Goal: Task Accomplishment & Management: Use online tool/utility

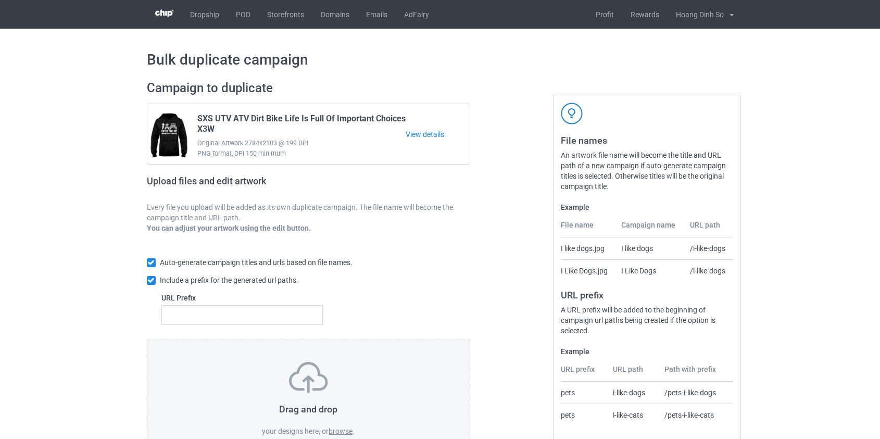
click at [344, 432] on label "browse" at bounding box center [341, 431] width 24 height 8
click at [0, 0] on input "browse" at bounding box center [0, 0] width 0 height 0
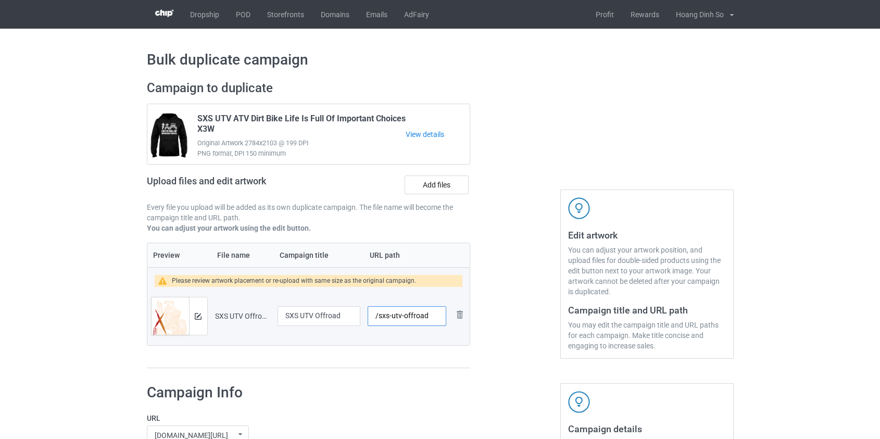
click at [397, 317] on input "/sxs-utv-offroad" at bounding box center [407, 316] width 78 height 20
type input "/sxs-offroad"
click at [244, 10] on link "POD" at bounding box center [243, 14] width 31 height 29
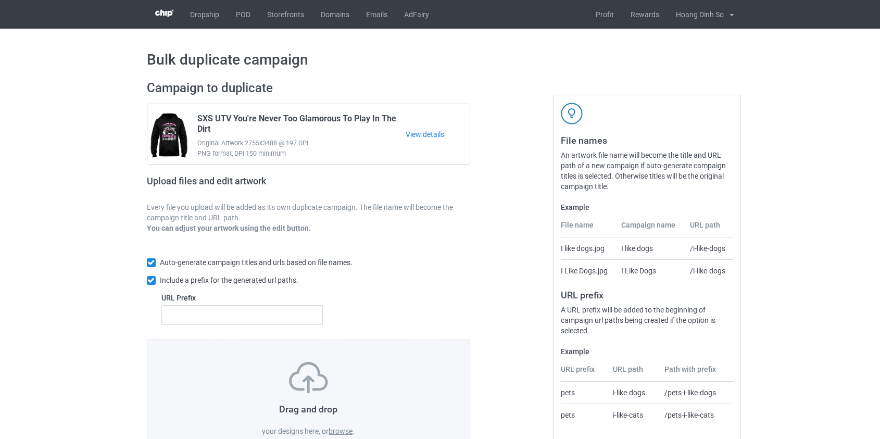
click at [339, 432] on label "browse" at bounding box center [341, 431] width 24 height 8
click at [0, 0] on input "browse" at bounding box center [0, 0] width 0 height 0
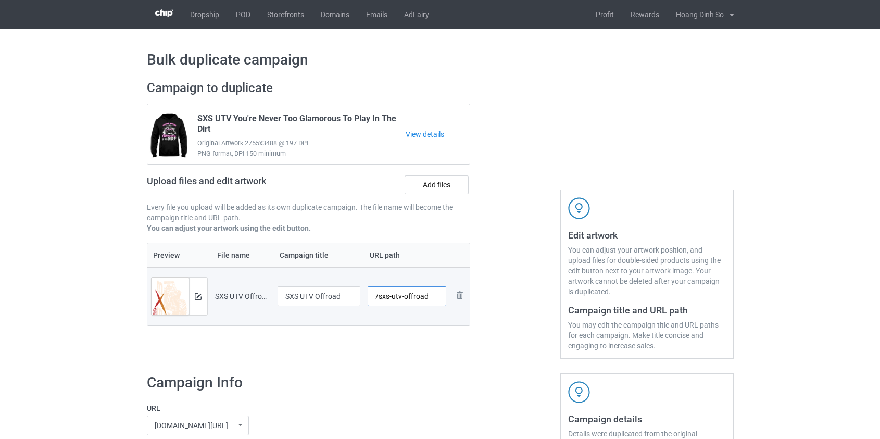
click at [396, 296] on input "/sxs-utv-offroad" at bounding box center [407, 297] width 79 height 20
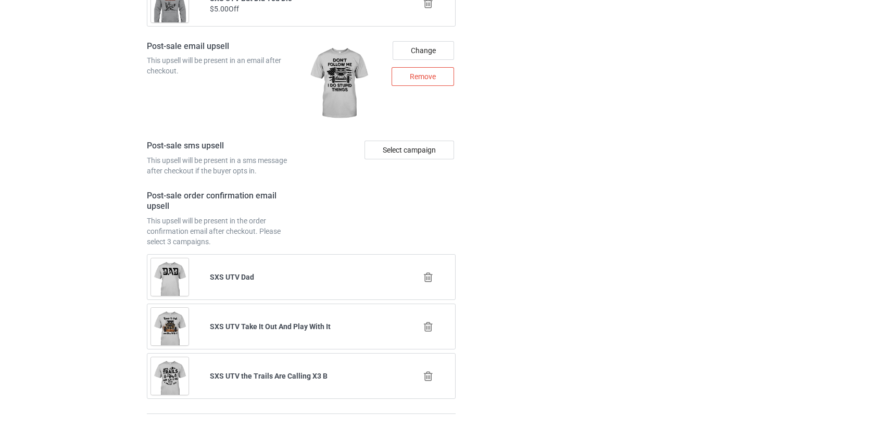
scroll to position [1466, 0]
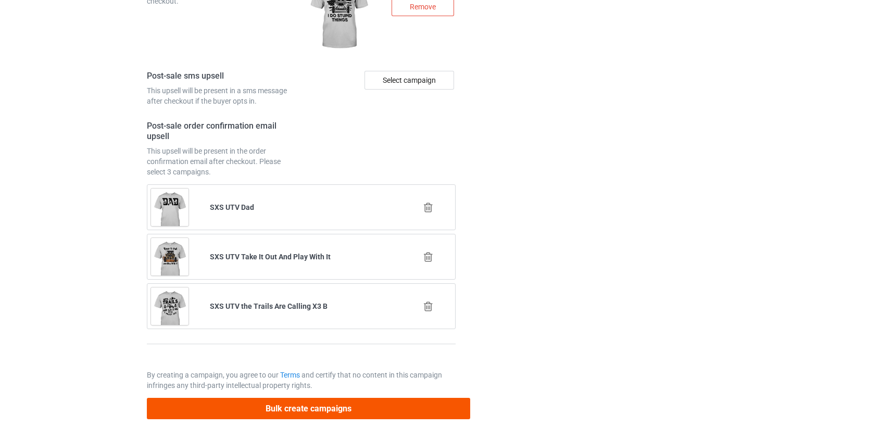
type input "/sxs-offroad"
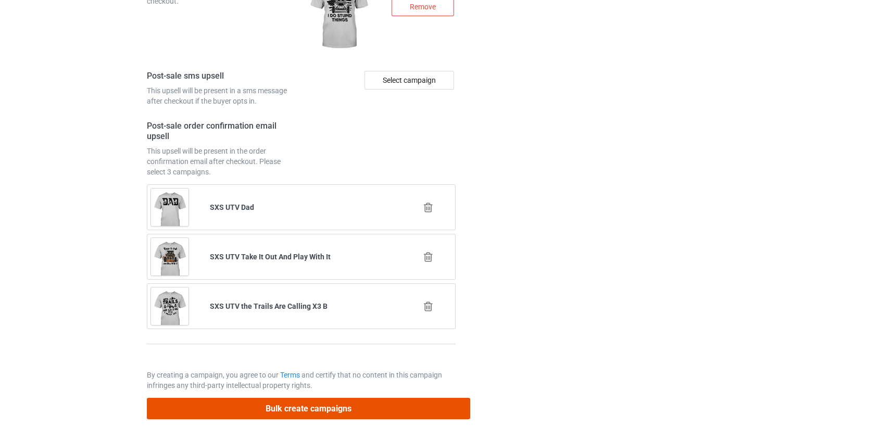
click at [306, 410] on button "Bulk create campaigns" at bounding box center [309, 408] width 324 height 21
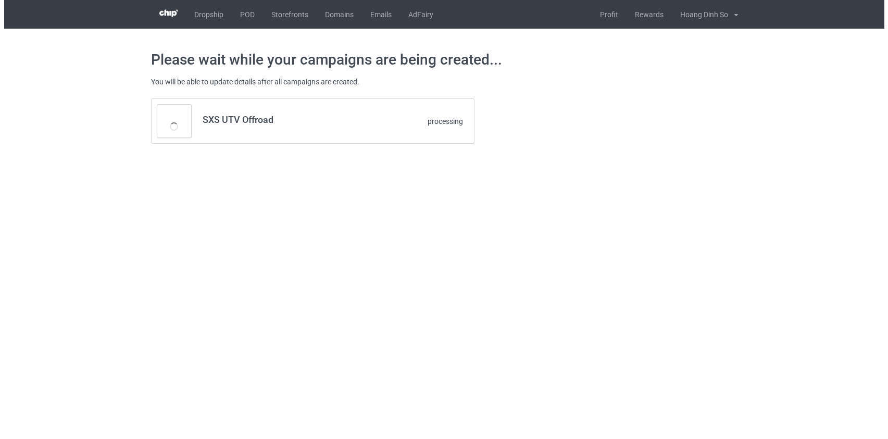
scroll to position [0, 0]
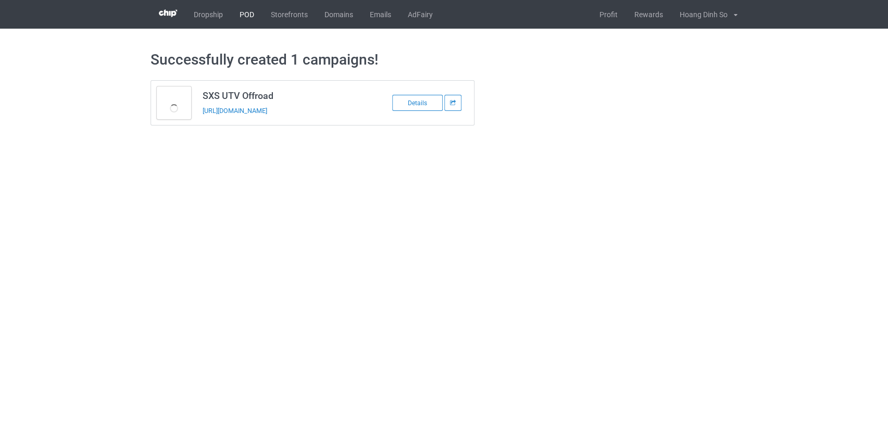
click at [244, 15] on link "POD" at bounding box center [246, 14] width 31 height 29
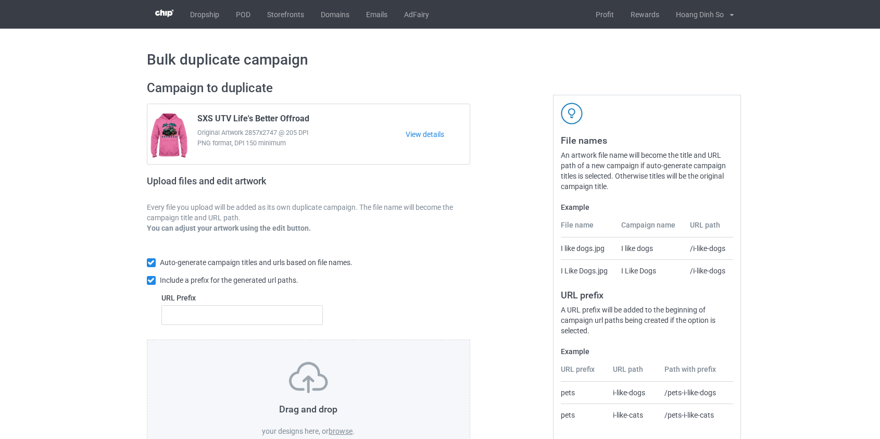
click at [344, 431] on label "browse" at bounding box center [341, 431] width 24 height 8
click at [0, 0] on input "browse" at bounding box center [0, 0] width 0 height 0
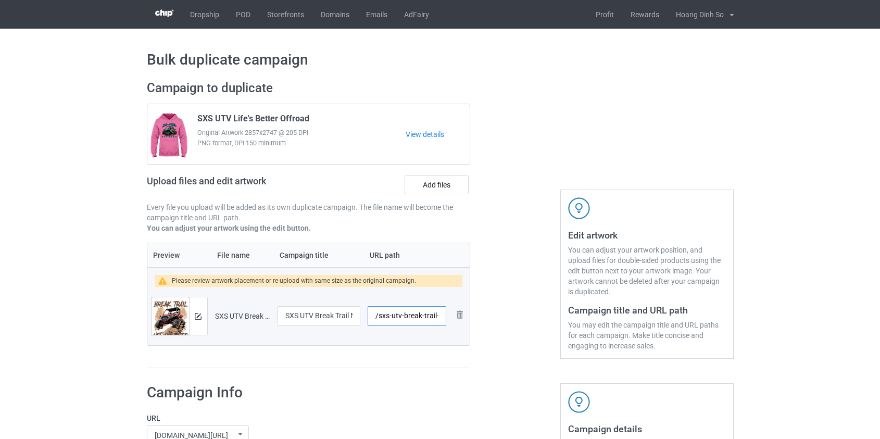
click at [398, 315] on input "/sxs-utv-break-trail-not-promises" at bounding box center [407, 316] width 78 height 20
drag, startPoint x: 409, startPoint y: 315, endPoint x: 527, endPoint y: 323, distance: 117.5
click at [527, 323] on div "Campaign to duplicate SXS UTV Life's Better Offroad Original Artwork 2857x2747 …" at bounding box center [441, 224] width 602 height 303
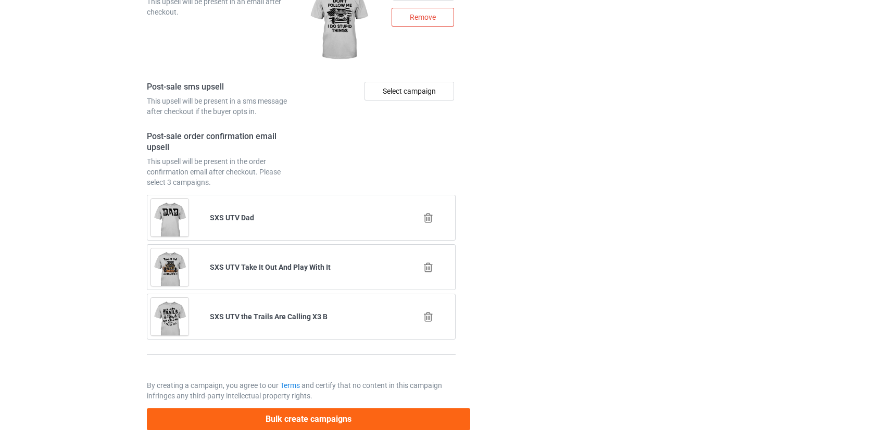
scroll to position [1475, 0]
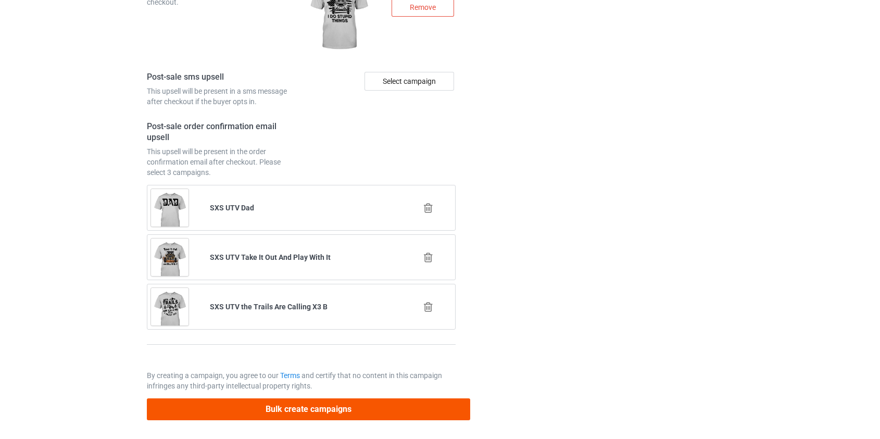
type input "/sxs-break"
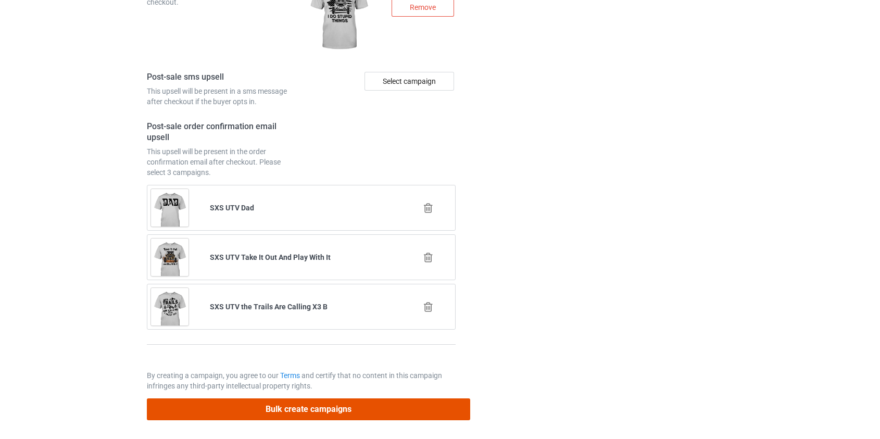
click at [298, 412] on button "Bulk create campaigns" at bounding box center [309, 409] width 324 height 21
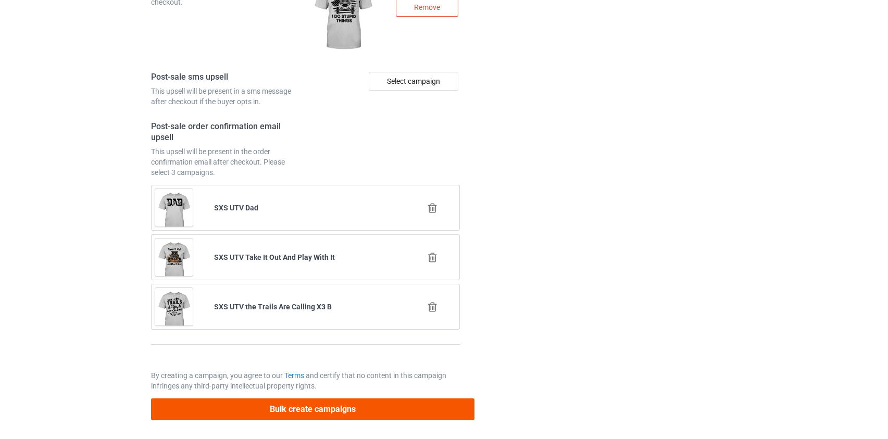
scroll to position [0, 0]
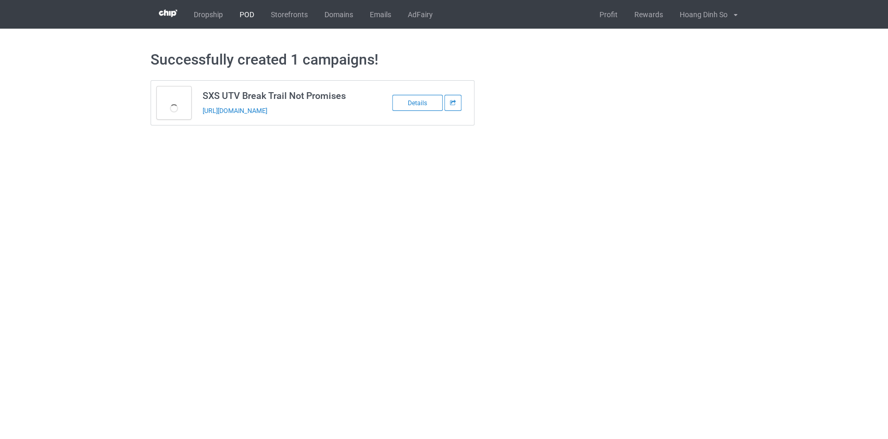
click at [241, 10] on link "POD" at bounding box center [246, 14] width 31 height 29
